Goal: Check status: Check status

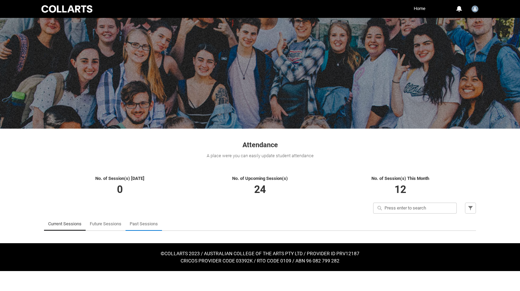
drag, startPoint x: 142, startPoint y: 224, endPoint x: 152, endPoint y: 218, distance: 11.6
click at [142, 224] on link "Past Sessions" at bounding box center [144, 224] width 28 height 14
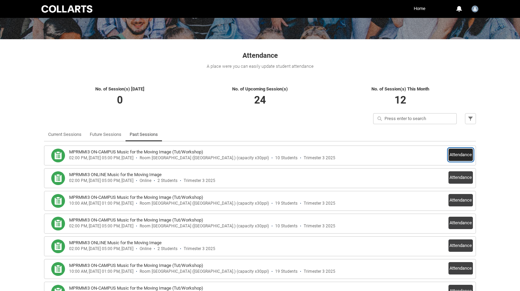
click at [457, 158] on button "Attendance" at bounding box center [460, 155] width 24 height 12
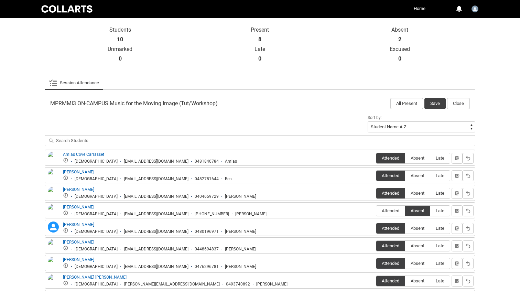
scroll to position [148, 0]
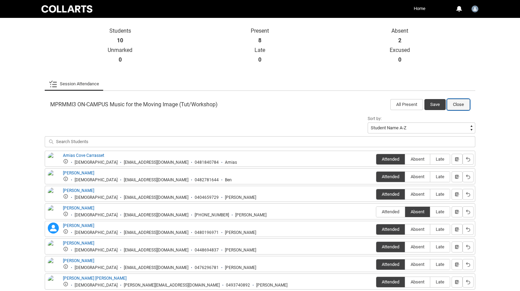
click at [460, 102] on button "Close" at bounding box center [458, 104] width 23 height 11
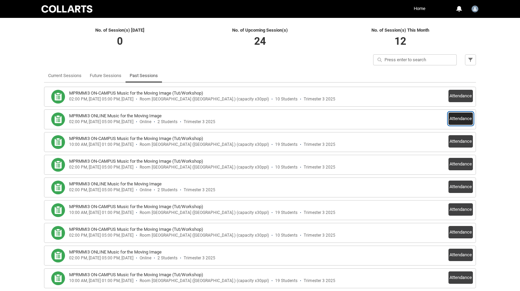
click at [458, 118] on button "Attendance" at bounding box center [460, 118] width 24 height 12
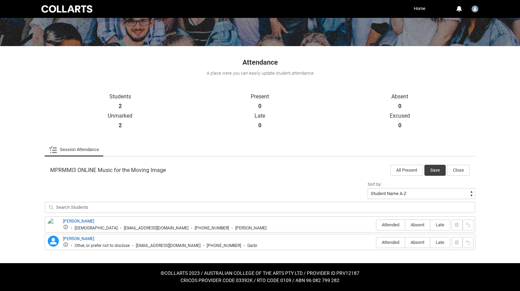
scroll to position [82, 0]
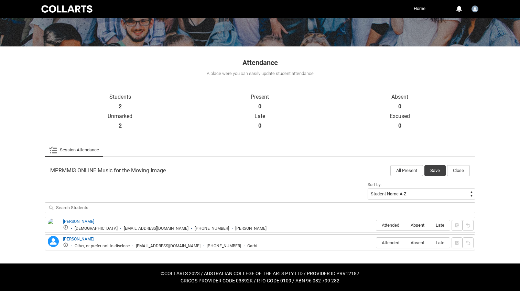
click at [416, 223] on span "Absent" at bounding box center [417, 224] width 25 height 5
click at [405, 225] on input "Absent" at bounding box center [405, 225] width 0 height 0
type lightning-radio-group "Absent"
radio input "true"
click at [396, 242] on span "Attended" at bounding box center [390, 242] width 29 height 5
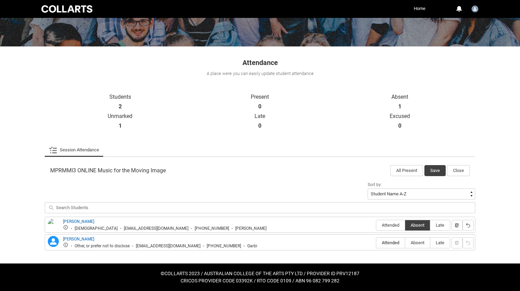
click at [376, 242] on input "Attended" at bounding box center [376, 242] width 0 height 0
type lightning-radio-group "Attended"
radio input "true"
click at [435, 171] on button "Save" at bounding box center [434, 170] width 21 height 11
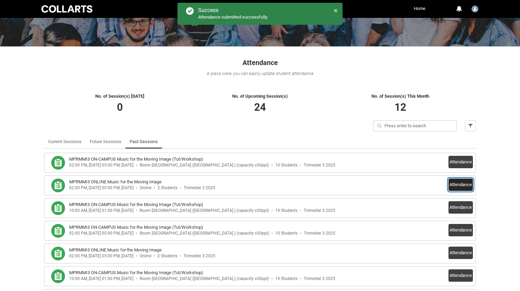
click at [461, 186] on button "Attendance" at bounding box center [460, 184] width 24 height 12
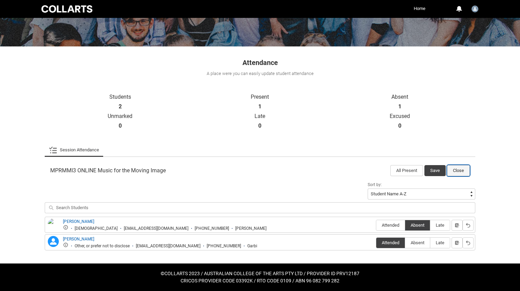
click at [457, 170] on button "Close" at bounding box center [458, 170] width 23 height 11
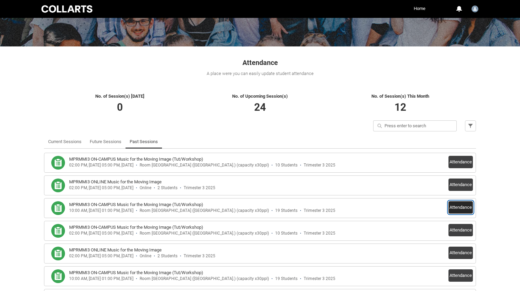
click at [457, 207] on button "Attendance" at bounding box center [460, 207] width 24 height 12
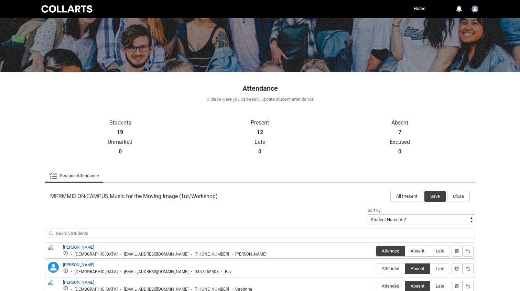
scroll to position [52, 0]
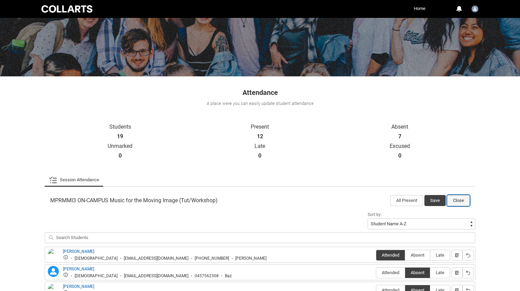
click at [457, 200] on button "Close" at bounding box center [458, 200] width 23 height 11
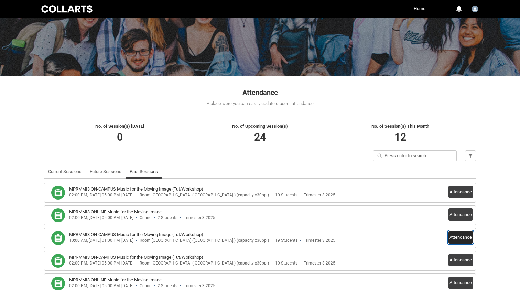
click at [464, 239] on button "Attendance" at bounding box center [460, 237] width 24 height 12
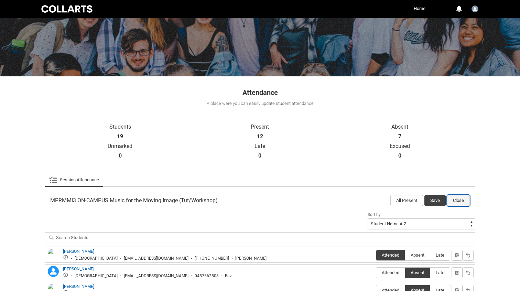
click at [459, 200] on button "Close" at bounding box center [458, 200] width 23 height 11
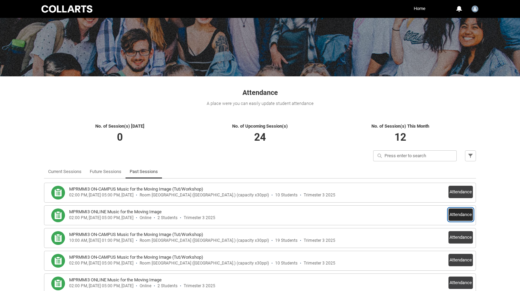
click at [460, 214] on button "Attendance" at bounding box center [460, 214] width 24 height 12
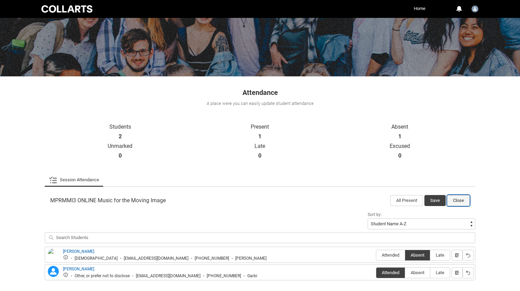
click at [459, 199] on button "Close" at bounding box center [458, 200] width 23 height 11
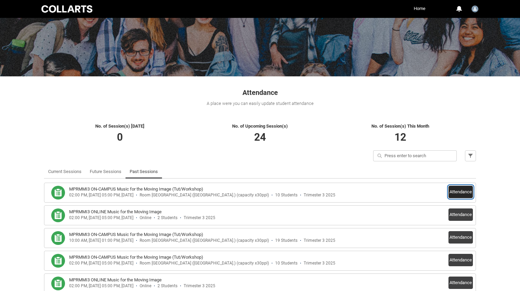
click at [459, 192] on button "Attendance" at bounding box center [460, 192] width 24 height 12
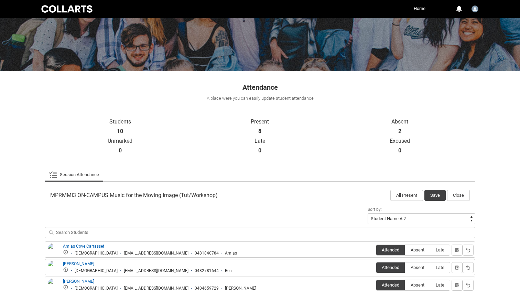
scroll to position [57, 0]
click at [459, 195] on button "Close" at bounding box center [458, 195] width 23 height 11
